Goal: Information Seeking & Learning: Learn about a topic

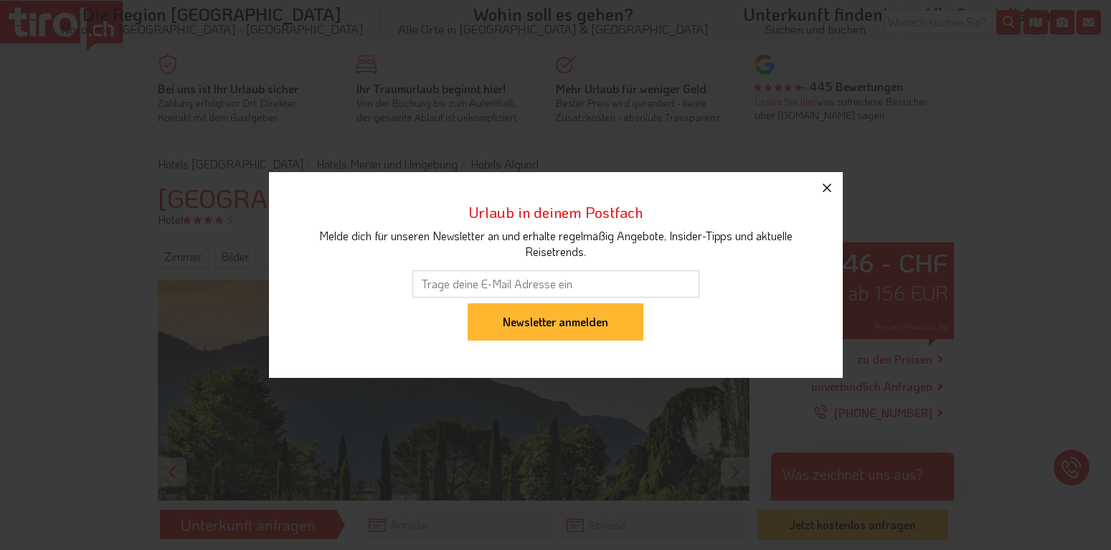
click at [824, 187] on icon "button" at bounding box center [827, 187] width 17 height 17
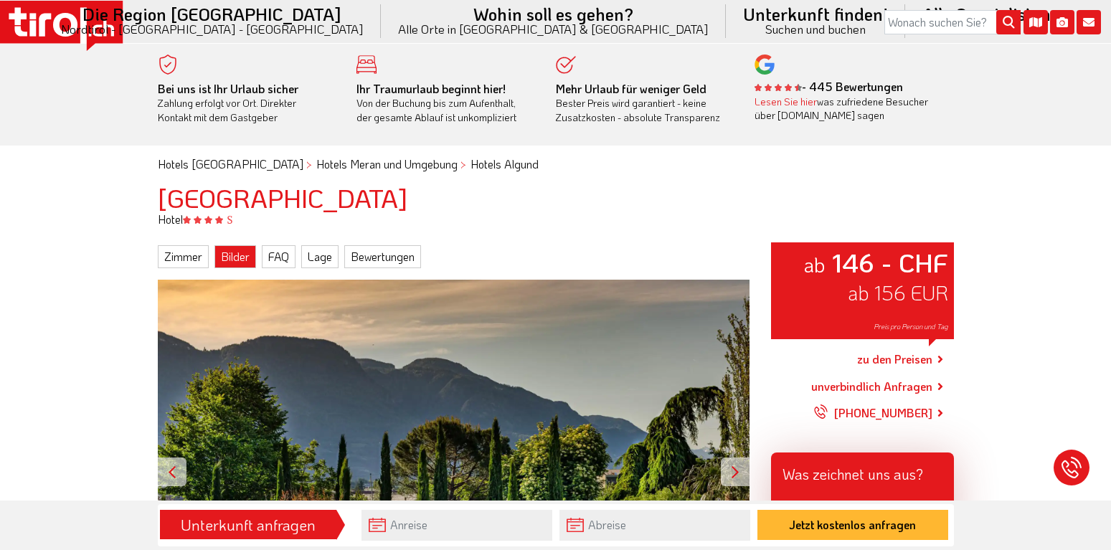
click at [236, 252] on link "Bilder" at bounding box center [236, 256] width 42 height 23
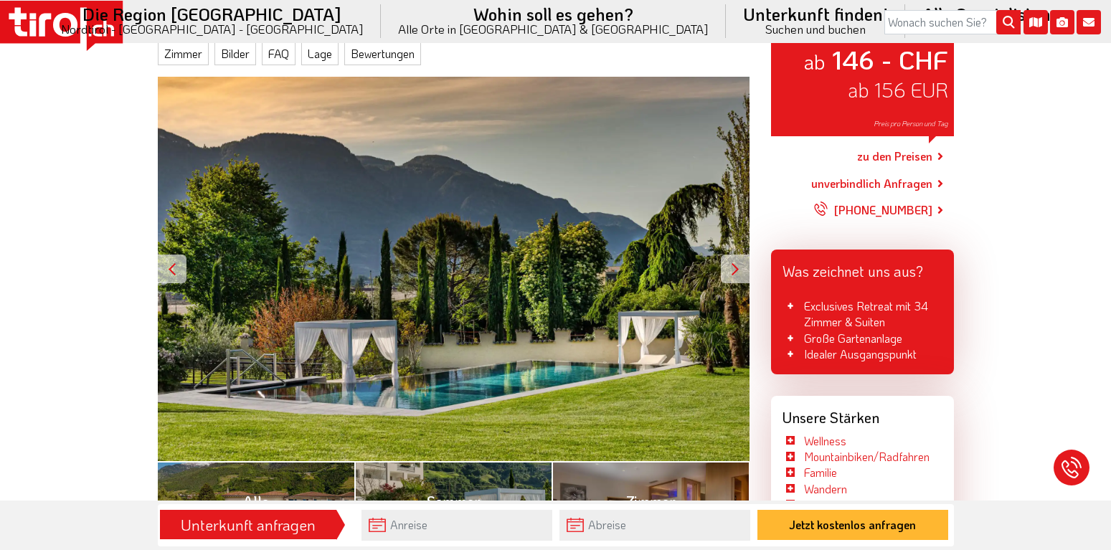
scroll to position [208, 0]
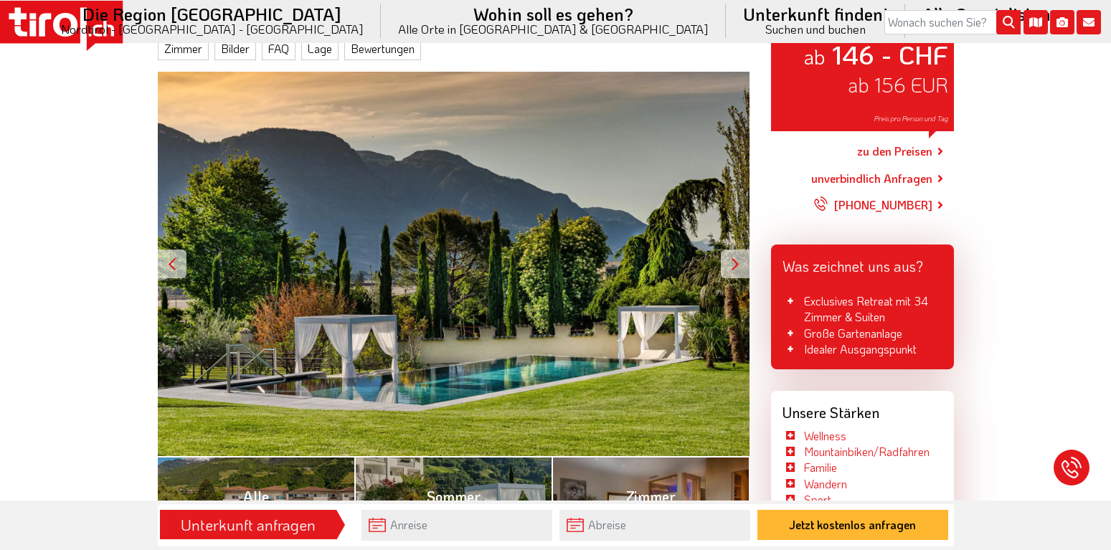
click at [738, 262] on div at bounding box center [735, 264] width 29 height 29
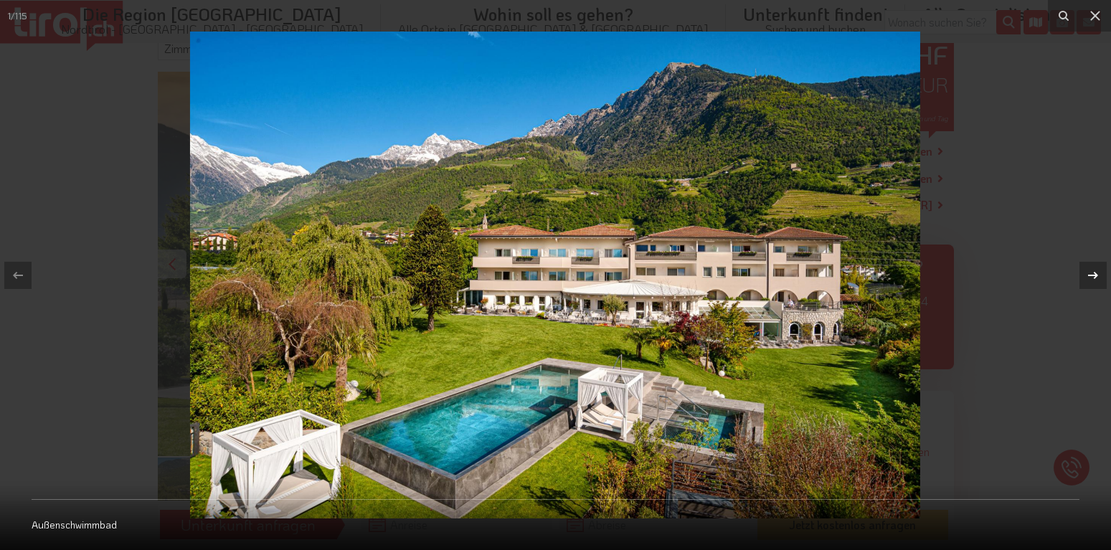
click at [1091, 273] on icon at bounding box center [1093, 275] width 17 height 17
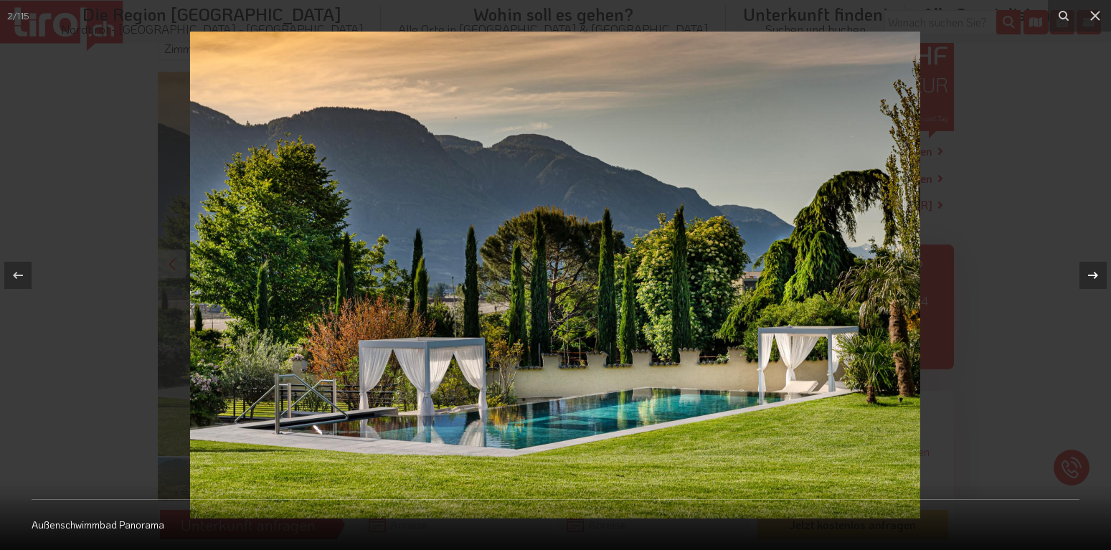
click at [1091, 273] on icon at bounding box center [1093, 275] width 17 height 17
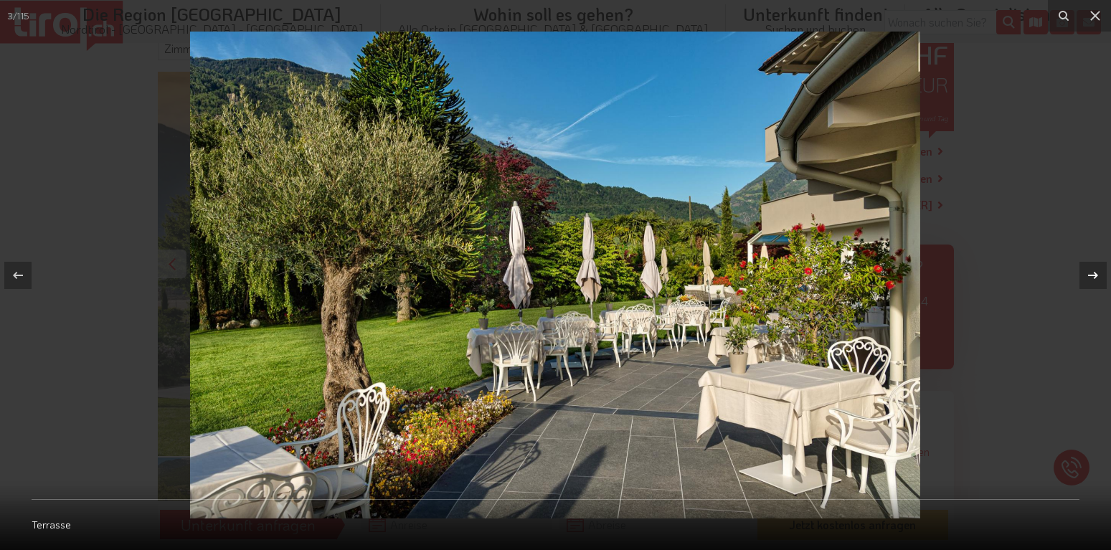
click at [1091, 273] on icon at bounding box center [1093, 275] width 17 height 17
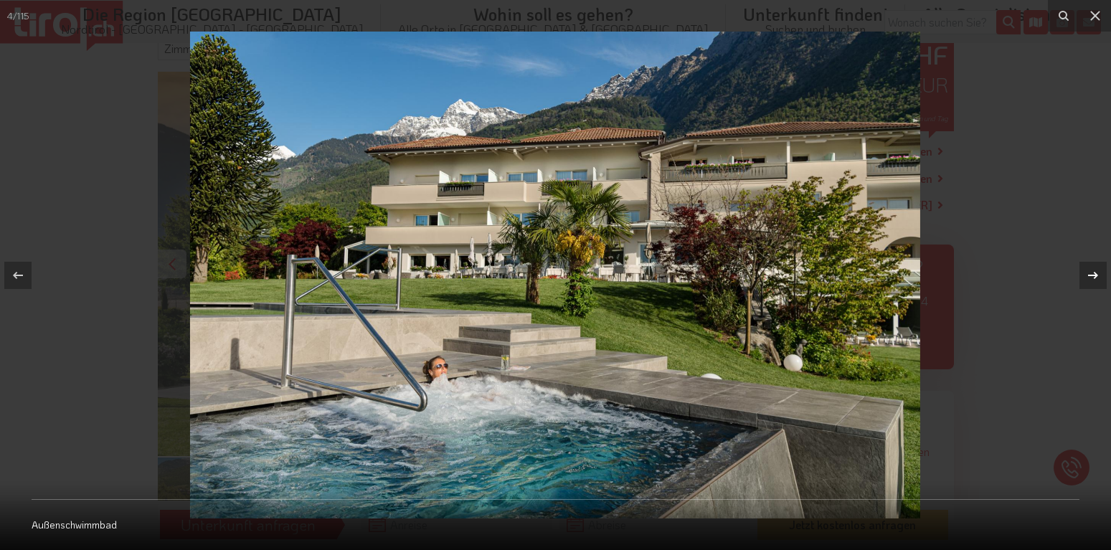
click at [1091, 273] on icon at bounding box center [1093, 275] width 17 height 17
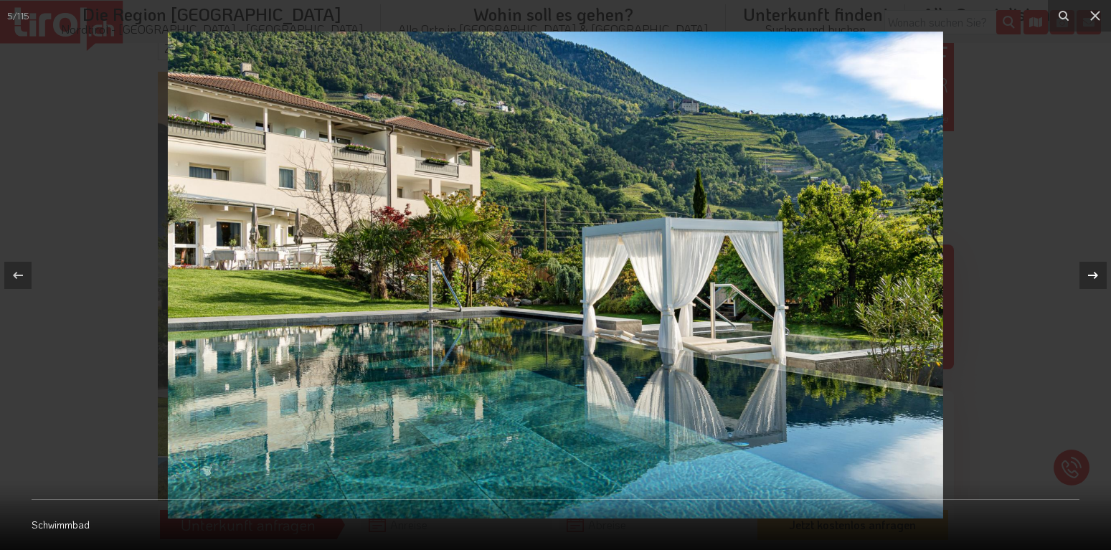
click at [1091, 273] on icon at bounding box center [1093, 275] width 17 height 17
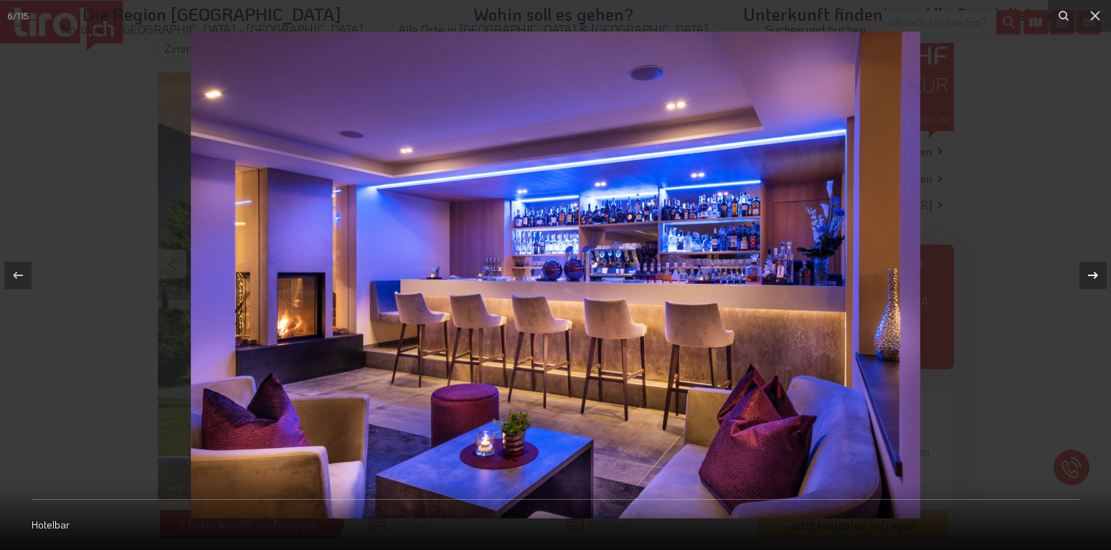
click at [1091, 273] on icon at bounding box center [1093, 275] width 17 height 17
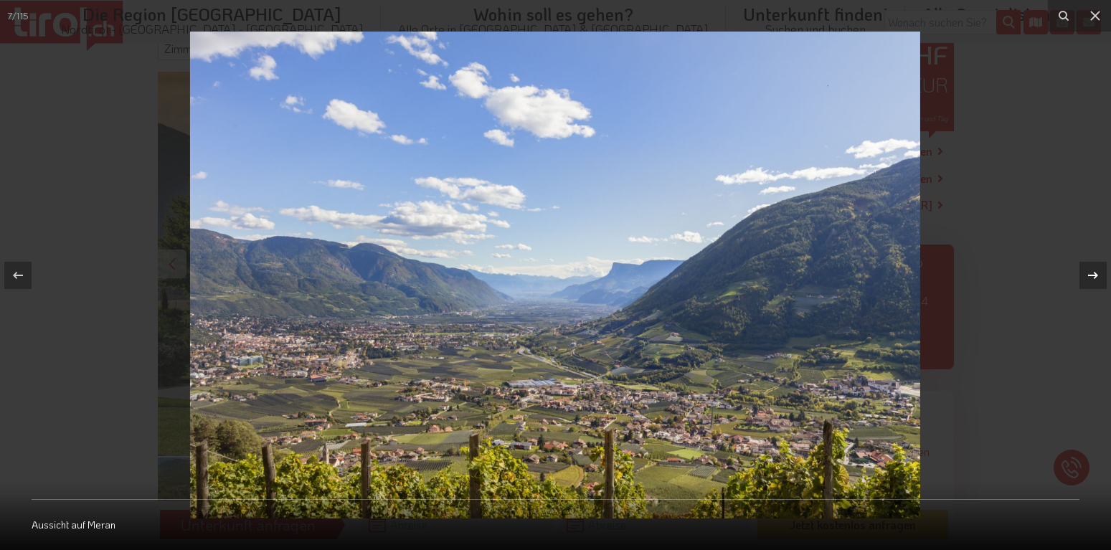
click at [1091, 273] on icon at bounding box center [1093, 275] width 17 height 17
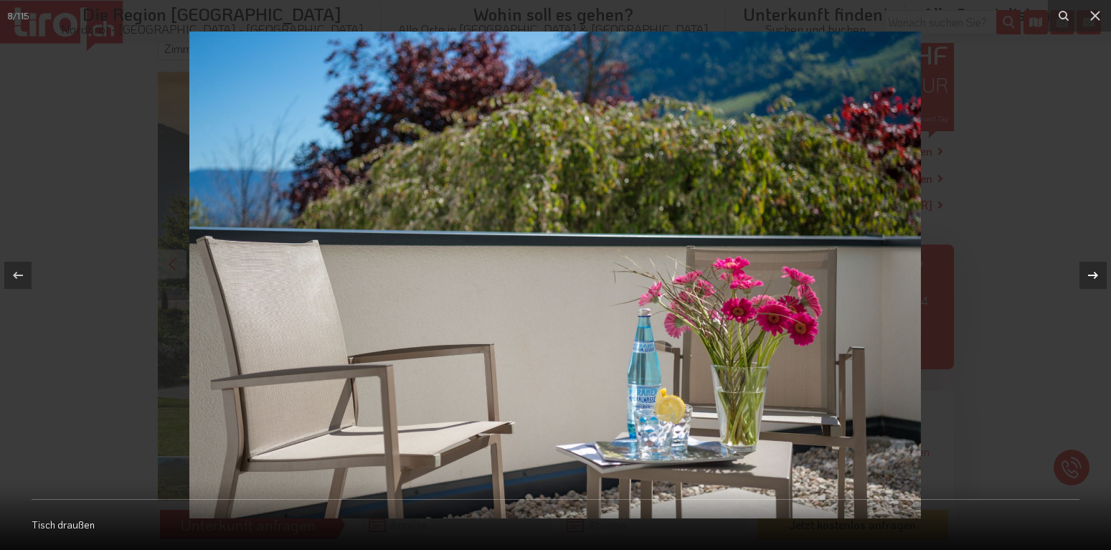
click at [1091, 273] on icon at bounding box center [1093, 275] width 17 height 17
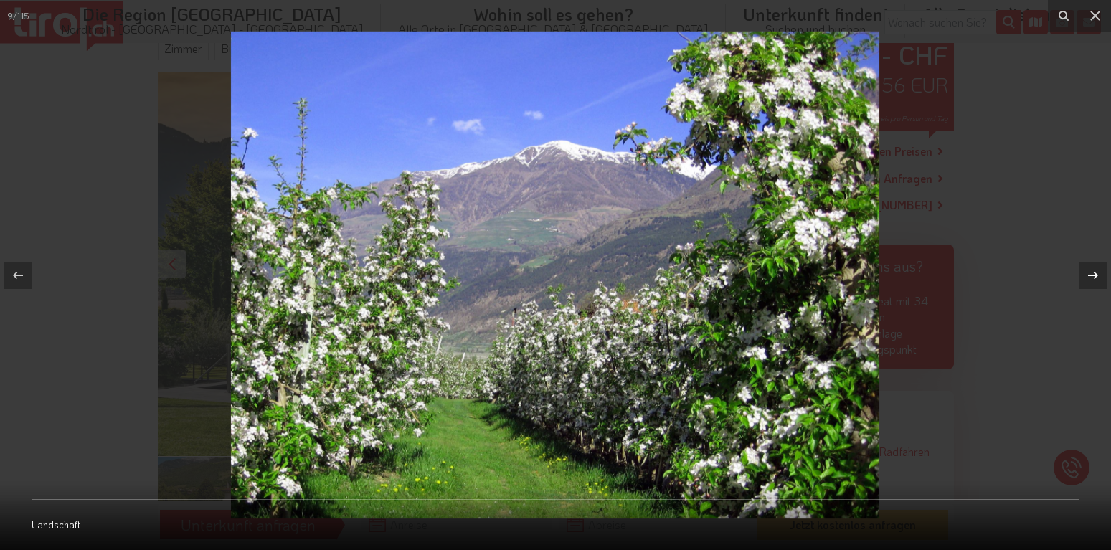
click at [1091, 273] on icon at bounding box center [1093, 275] width 17 height 17
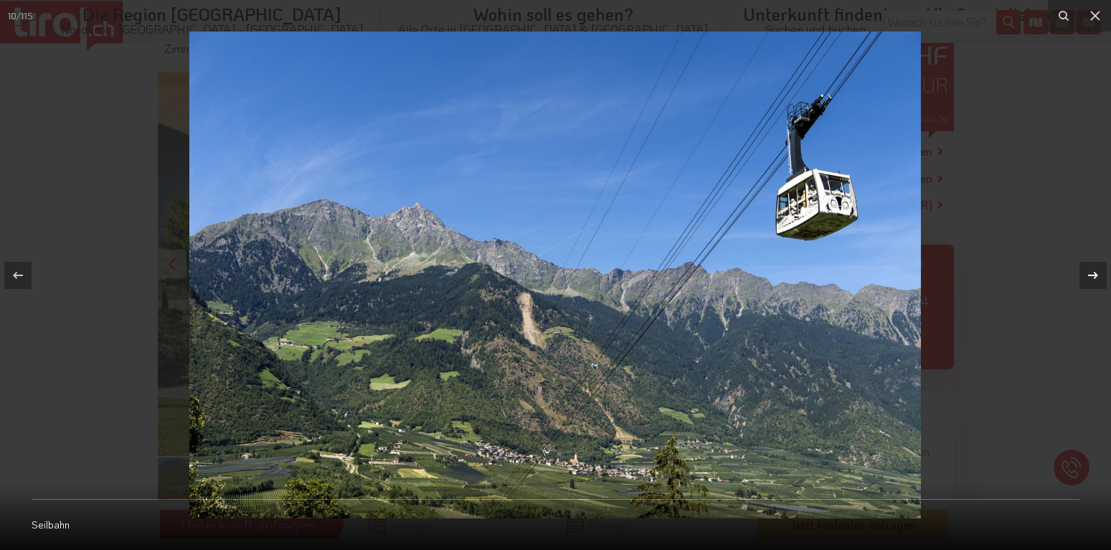
click at [1091, 273] on icon at bounding box center [1093, 275] width 17 height 17
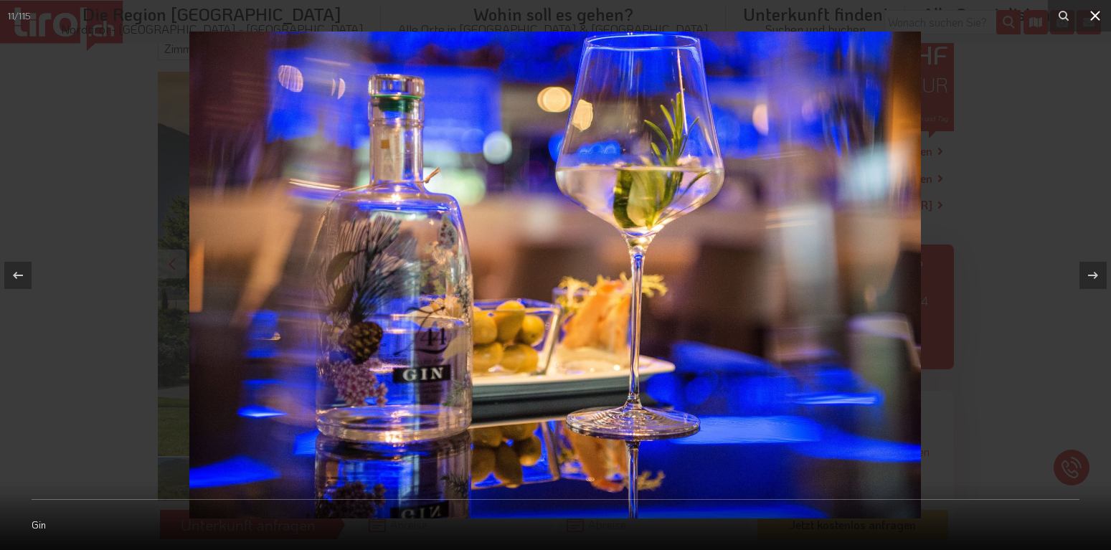
click at [1094, 17] on icon at bounding box center [1096, 16] width 10 height 10
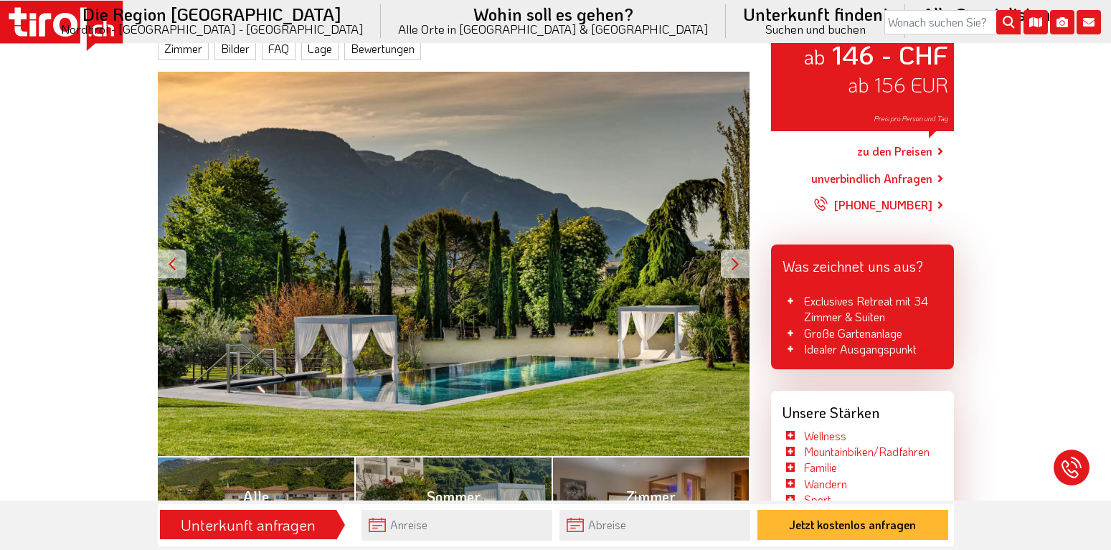
click at [319, 50] on div ".st0{fill:#FFFFFF}.st1{fill:#E31017} Die Region [GEOGRAPHIC_DATA] [GEOGRAPHIC_D…" at bounding box center [555, 26] width 1111 height 53
